Goal: Task Accomplishment & Management: Manage account settings

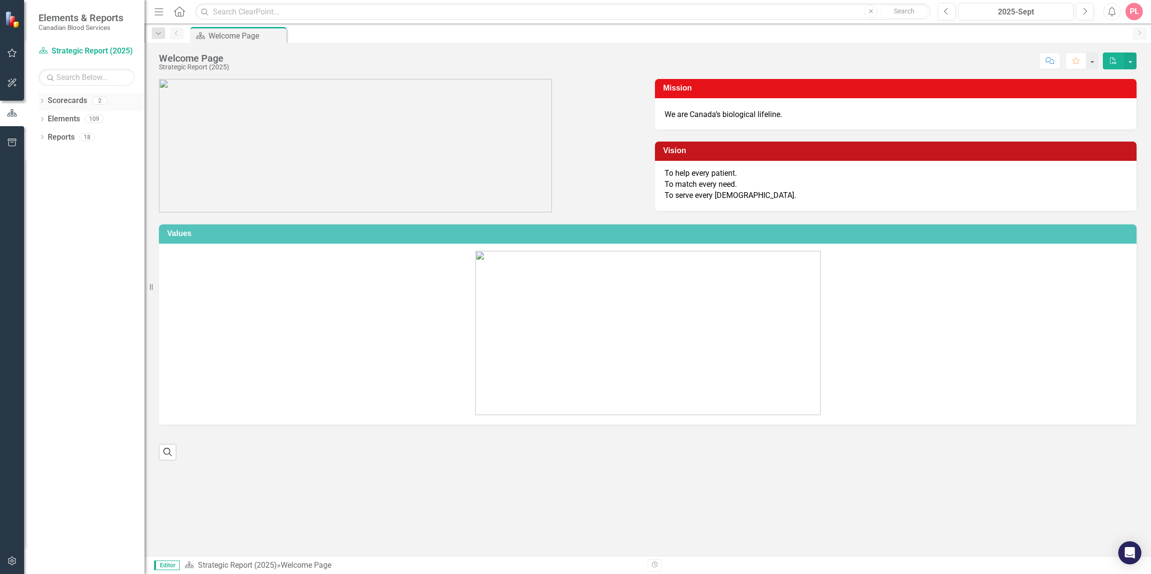
click at [55, 105] on link "Scorecards" at bounding box center [68, 100] width 40 height 11
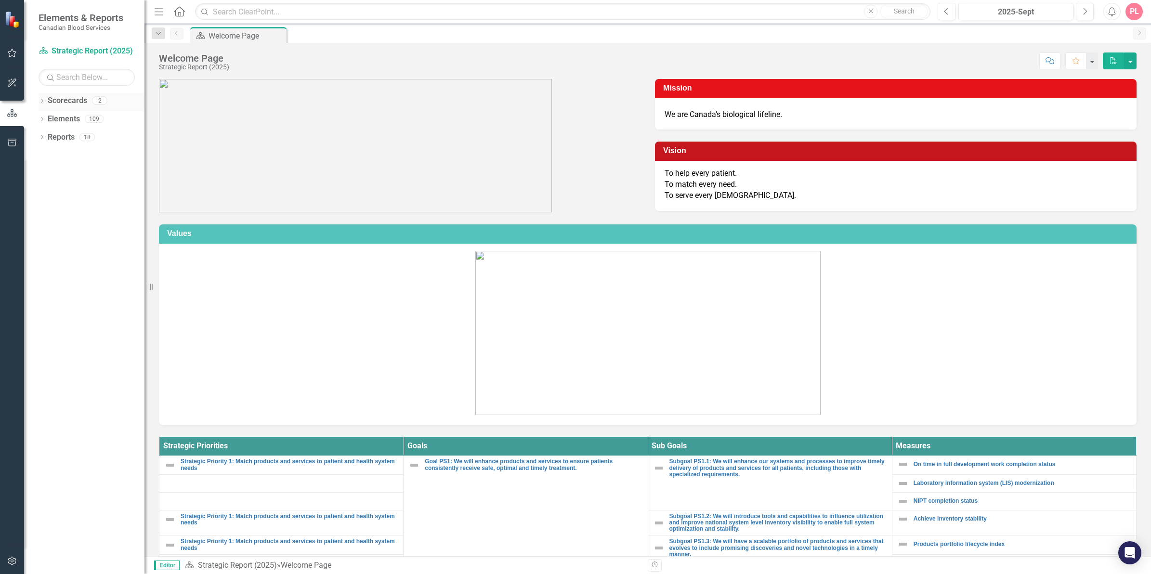
click at [42, 100] on icon at bounding box center [42, 101] width 2 height 4
click at [59, 131] on div "Operational Report" at bounding box center [99, 138] width 92 height 16
click at [92, 115] on link "Strategic Report (2025)" at bounding box center [99, 119] width 92 height 11
click at [82, 133] on link "Operational Report" at bounding box center [99, 137] width 92 height 11
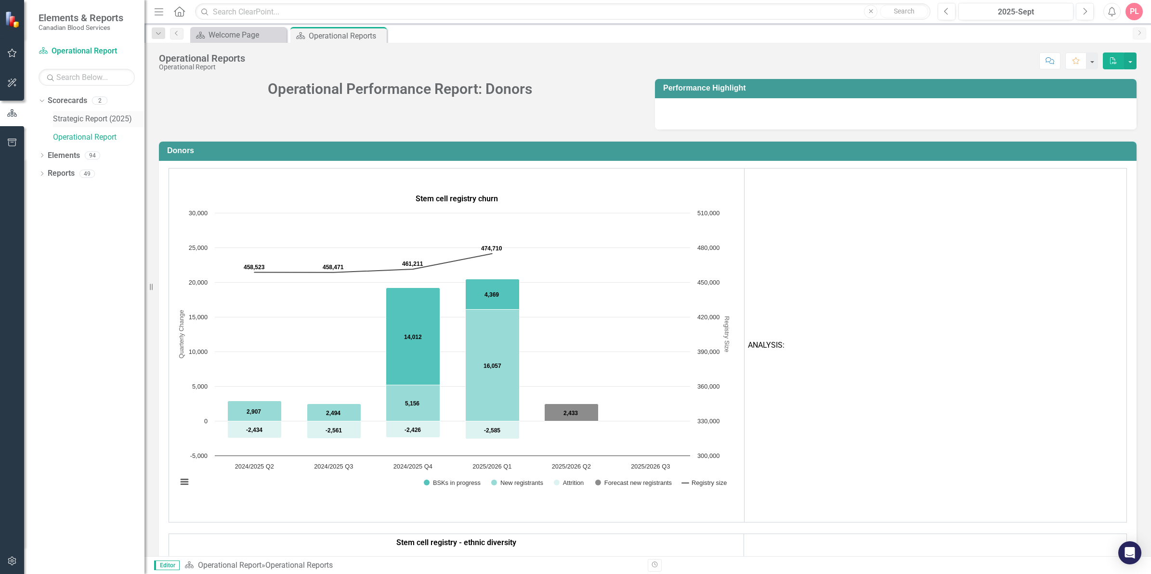
click at [101, 119] on link "Strategic Report (2025)" at bounding box center [99, 119] width 92 height 11
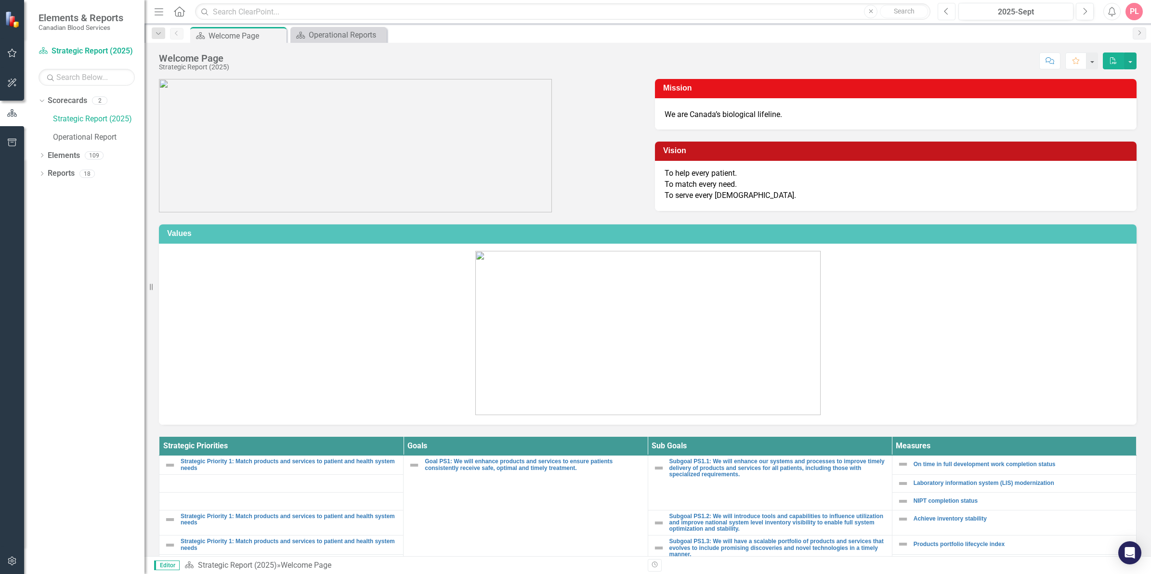
click at [949, 6] on button "Previous" at bounding box center [947, 11] width 18 height 17
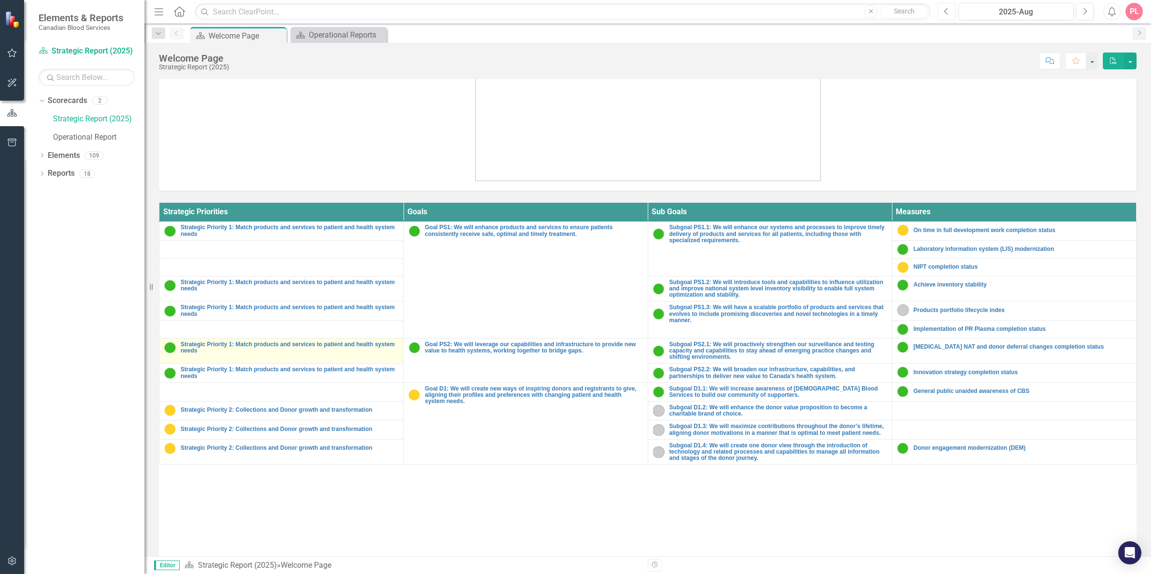
scroll to position [233, 0]
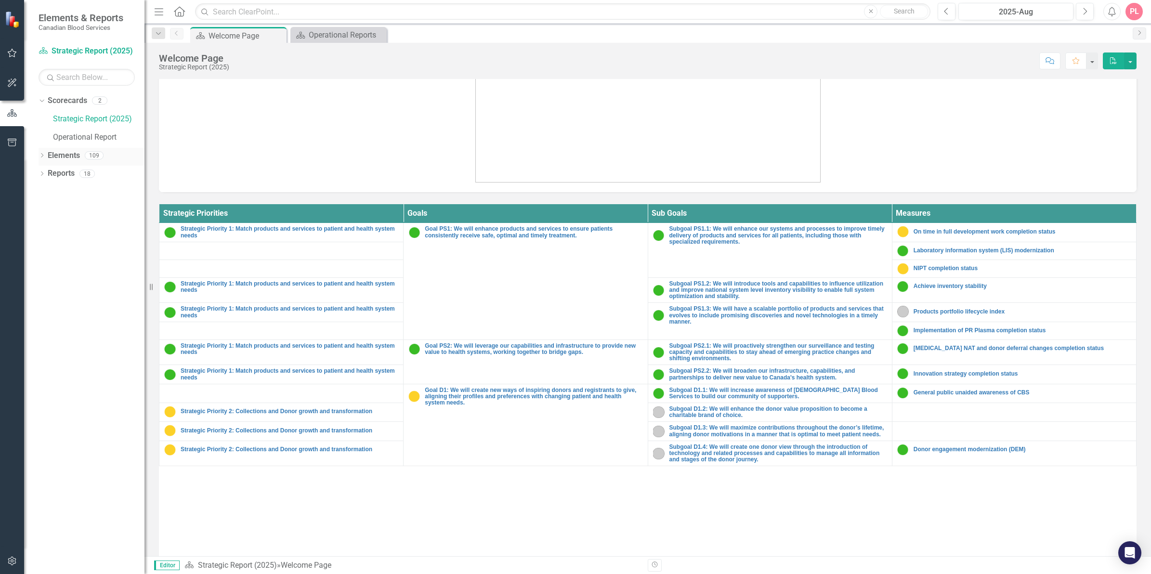
click at [56, 156] on link "Elements" at bounding box center [64, 155] width 32 height 11
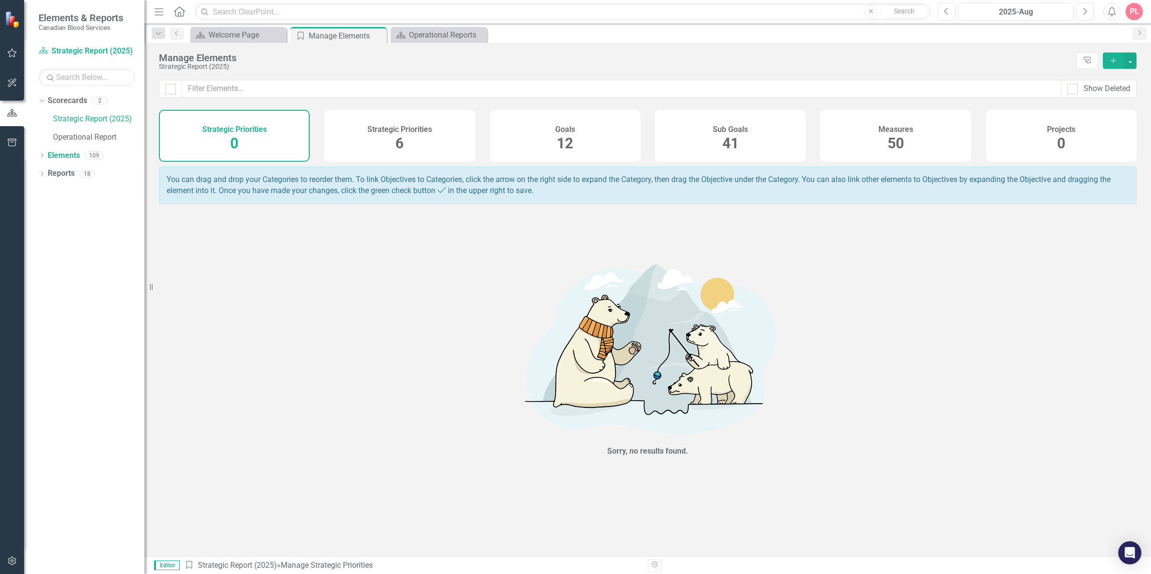
click at [451, 136] on div "Strategic Priorities 6" at bounding box center [399, 136] width 151 height 52
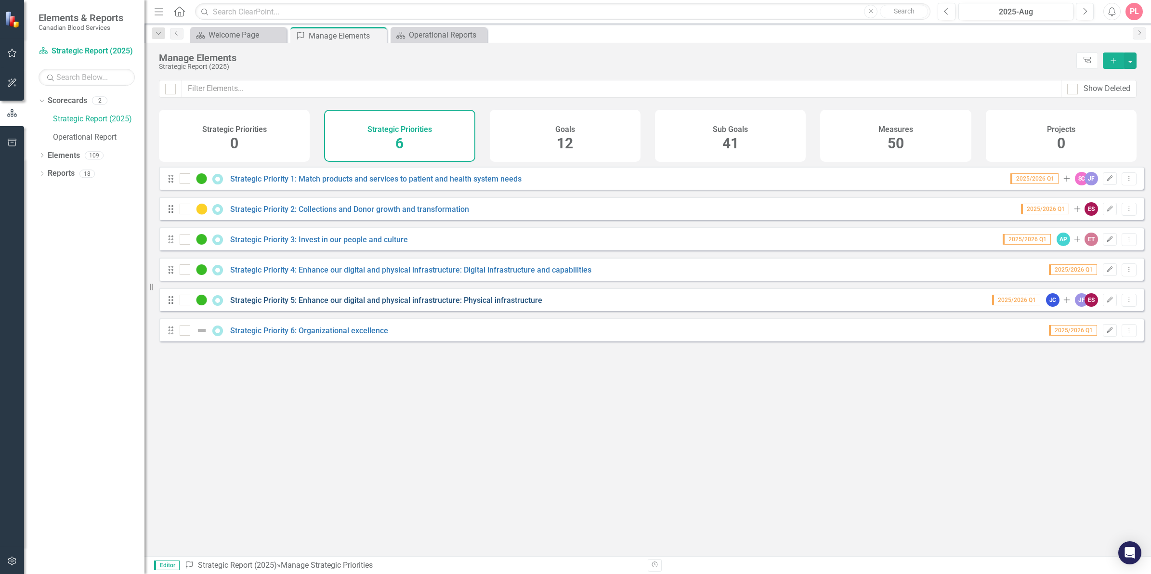
click at [331, 305] on link "Strategic Priority 5: Enhance our digital and physical infrastructure: Physical…" at bounding box center [386, 300] width 312 height 9
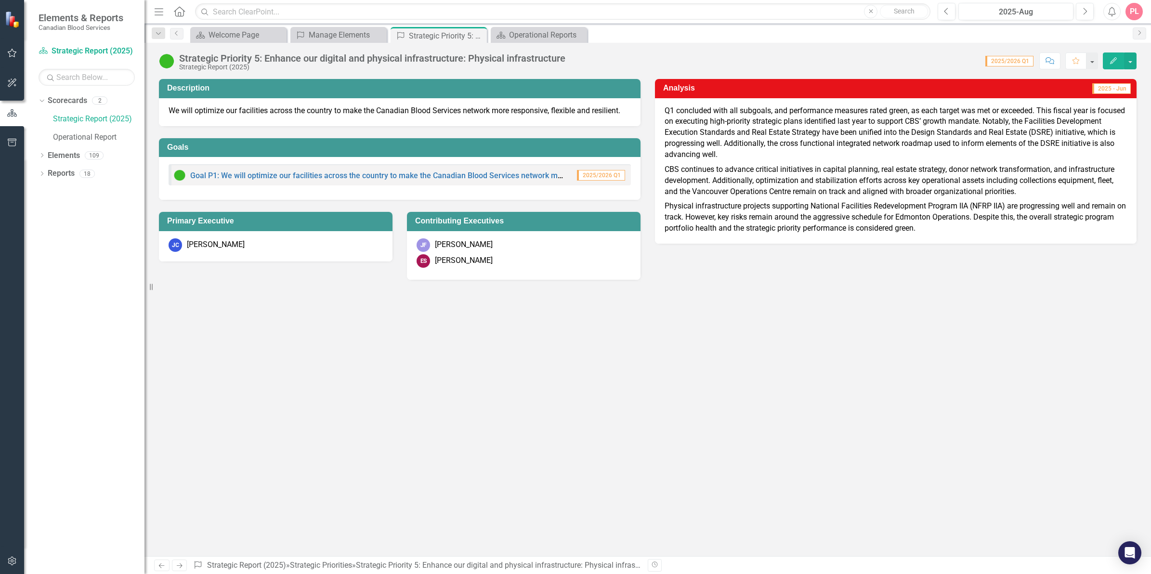
drag, startPoint x: 965, startPoint y: 229, endPoint x: 730, endPoint y: 139, distance: 251.5
click at [731, 140] on div "Q1 concluded with all subgoals, and performance measures rated green, as each t…" at bounding box center [896, 169] width 462 height 129
click at [730, 138] on p "Q1 concluded with all subgoals, and performance measures rated green, as each t…" at bounding box center [896, 133] width 462 height 57
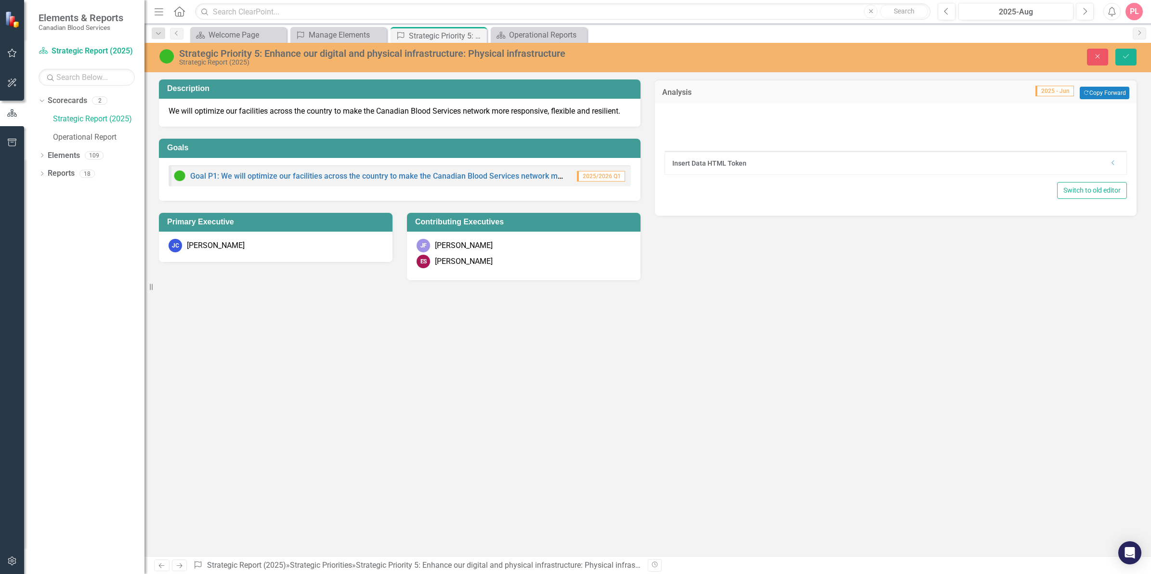
type textarea "<l>I8 dolorsita cons adi elitsedd, eiu temporincid utlabore etdol magna, al eni…"
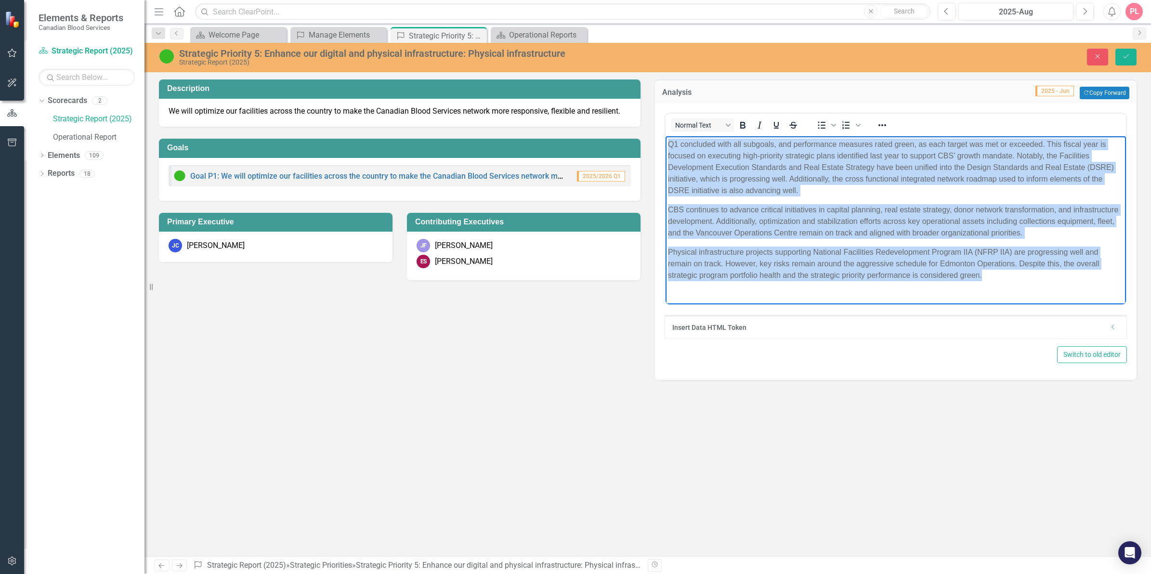
drag, startPoint x: 960, startPoint y: 277, endPoint x: 1324, endPoint y: 256, distance: 364.8
click at [666, 136] on html "Q1 concluded with all subgoals, and performance measures rated green, as each t…" at bounding box center [896, 213] width 461 height 155
copy body "L0 ipsumdolo sita con adipisci, eli seddoeiusmo temporin utlab etdol, ma aliq e…"
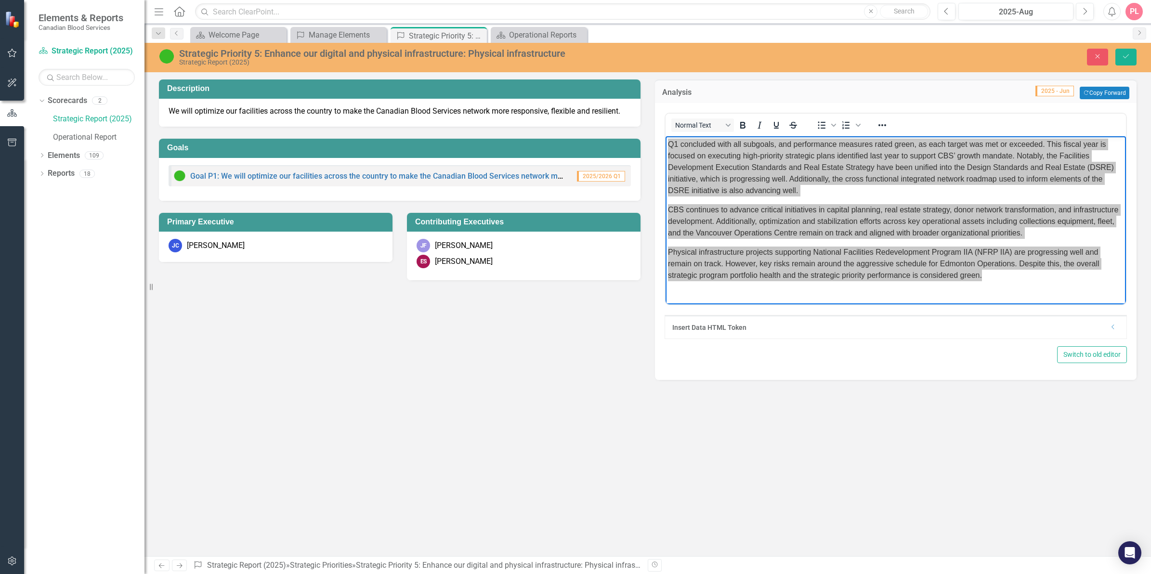
click at [673, 412] on div "Description We will optimize our facilities across the country to make the Cana…" at bounding box center [648, 317] width 1007 height 477
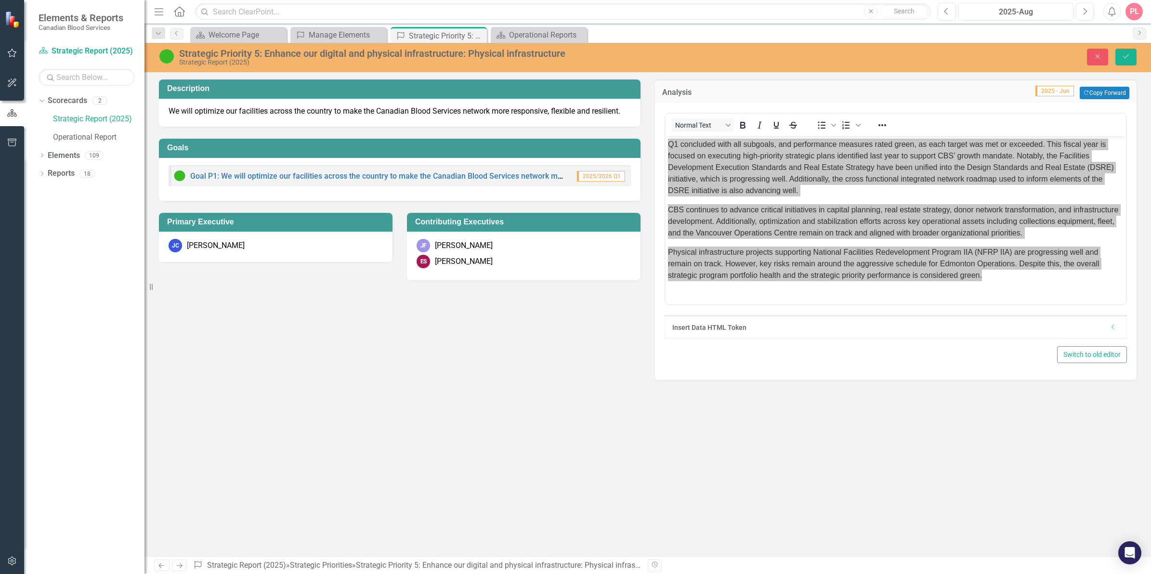
click at [788, 377] on div "Normal Text To open the popup, press Shift+Enter To open the popup, press Shift…" at bounding box center [896, 241] width 482 height 277
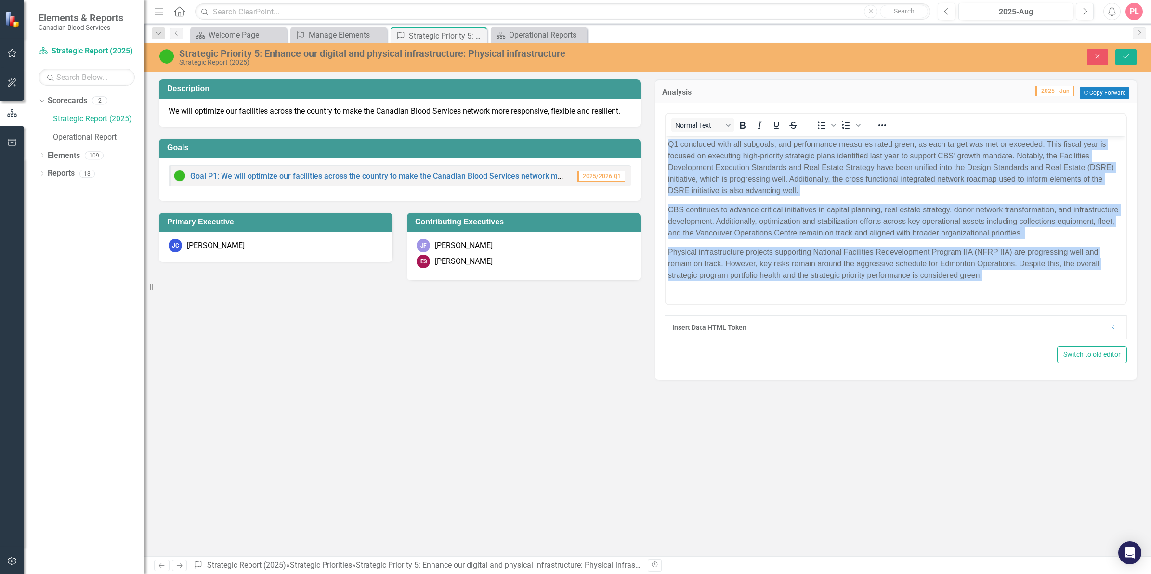
click at [751, 255] on p "Physical infrastructure projects supporting National Facilities Redevelopment P…" at bounding box center [896, 264] width 456 height 35
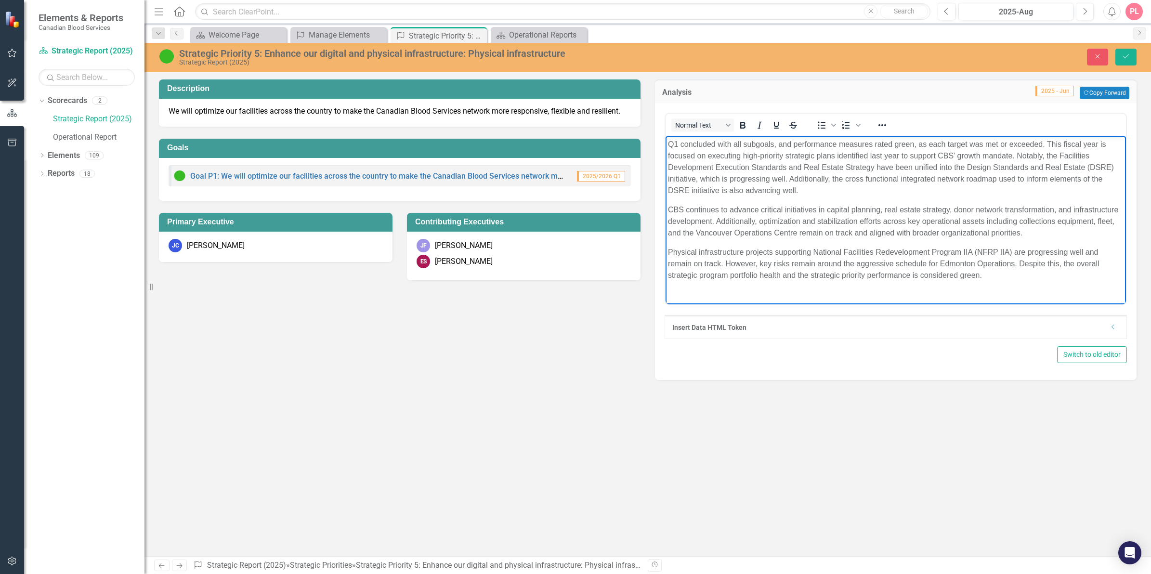
click at [618, 328] on div "Description We will optimize our facilities across the country to make the Cana…" at bounding box center [648, 223] width 992 height 313
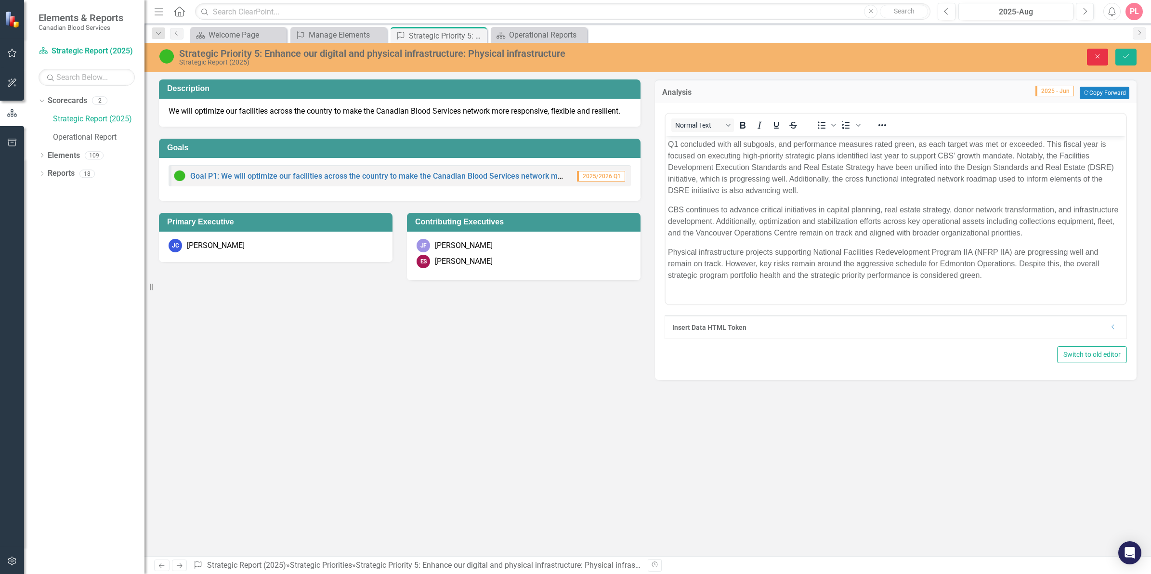
click at [1092, 56] on button "Close" at bounding box center [1097, 57] width 21 height 17
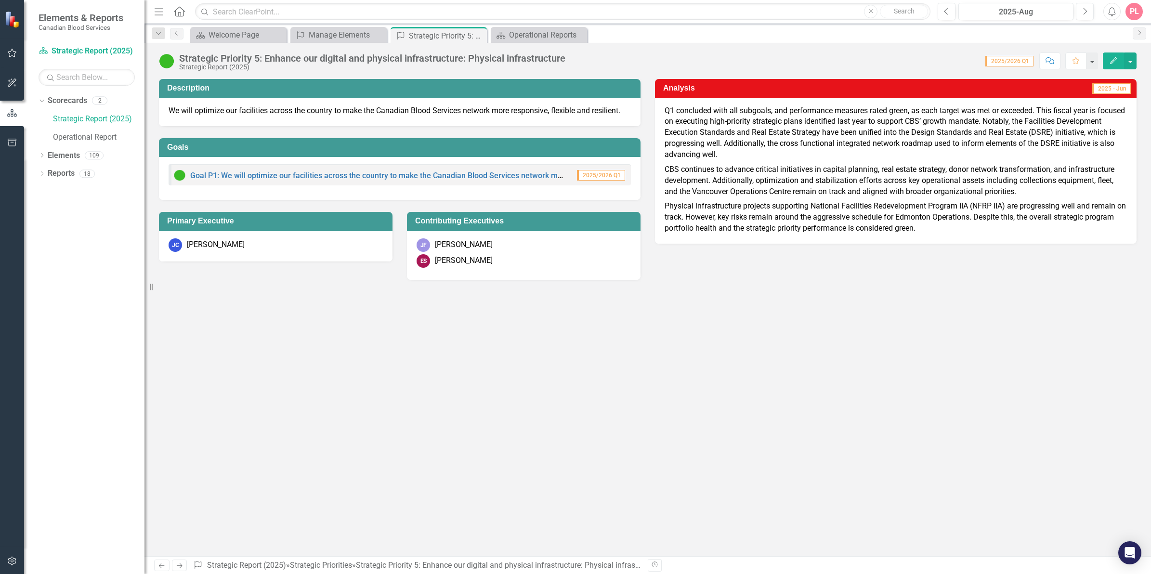
click at [832, 355] on div "Description We will optimize our facilities across the country to make the Cana…" at bounding box center [648, 317] width 1007 height 477
